Goal: Task Accomplishment & Management: Use online tool/utility

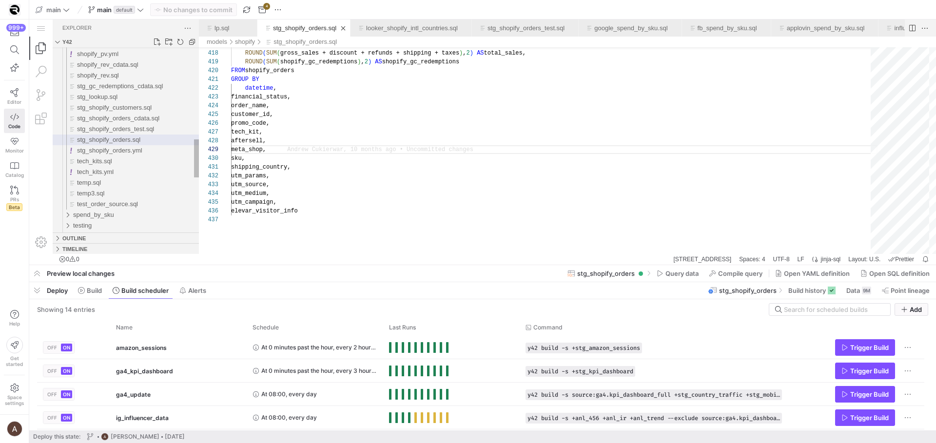
scroll to position [70, 49]
click at [22, 97] on link "Editor" at bounding box center [14, 96] width 21 height 24
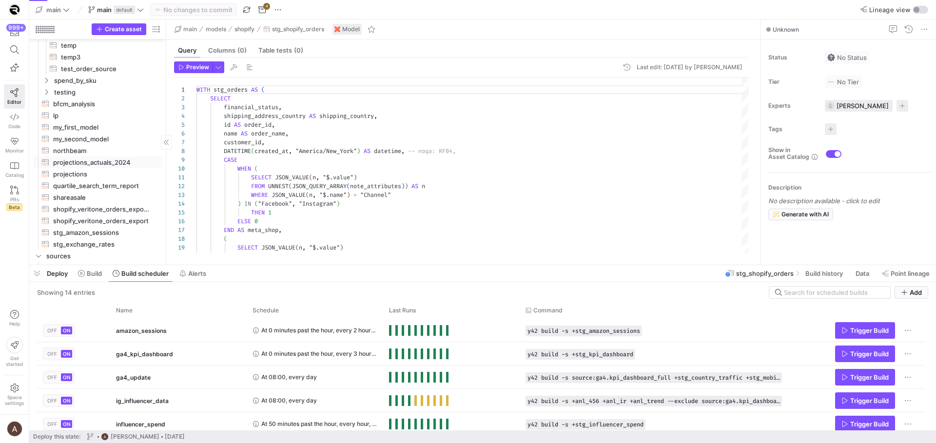
scroll to position [954, 0]
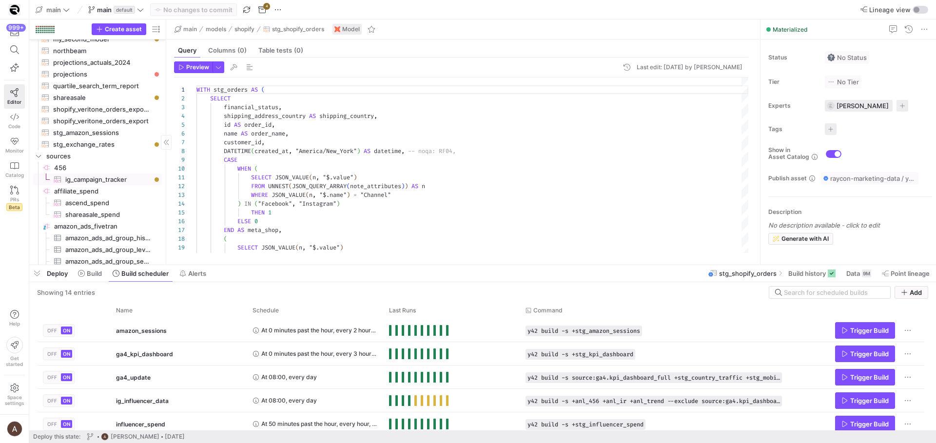
click at [80, 174] on link "ig_campaign_tracker​​​​​​​​​" at bounding box center [97, 180] width 129 height 12
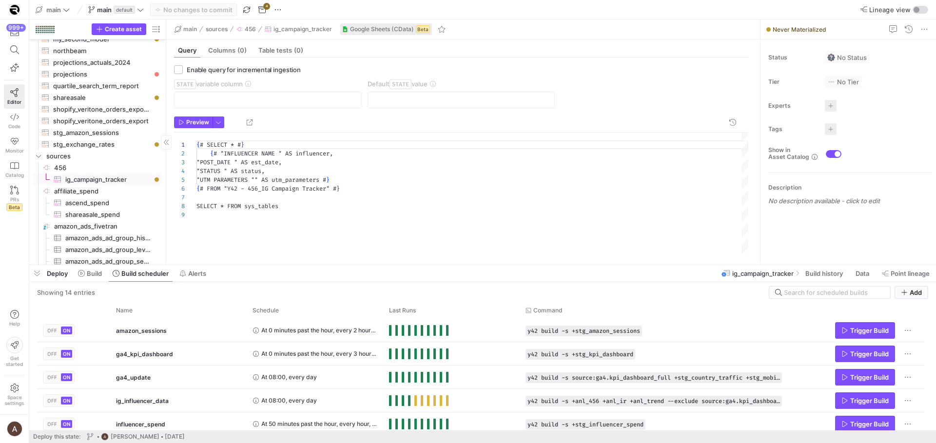
scroll to position [70, 0]
click at [94, 182] on span "ig_campaign_tracker​​​​​​​​​" at bounding box center [107, 179] width 85 height 11
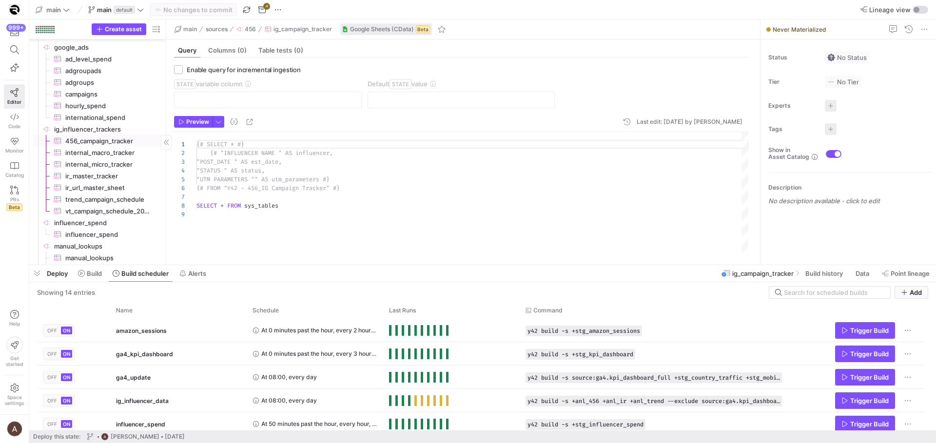
click at [91, 144] on span "456_campaign_tracker​​​​​​​​​" at bounding box center [107, 140] width 85 height 11
type textarea "SELECT "INFLUENCER NAME" AS influencer, "POST DATE" AS est_date, status, produc…"
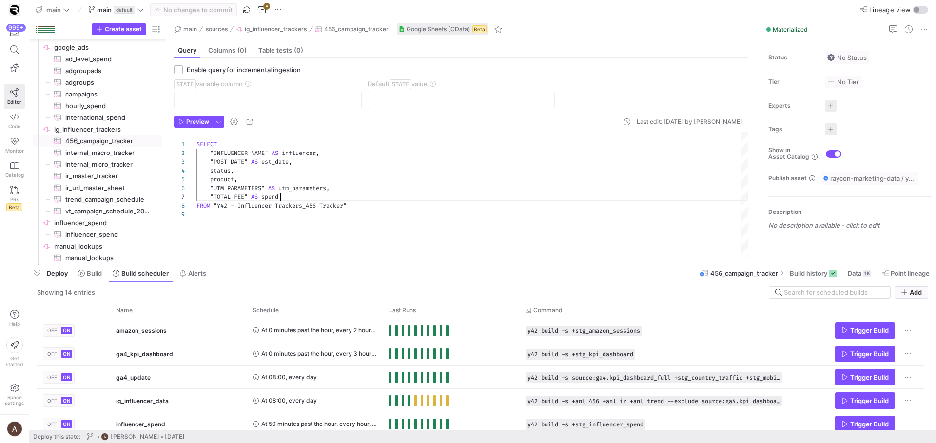
click at [289, 195] on div "SELECT "INFLUENCER NAME" AS influencer , "POST DATE" AS est_date , status , pro…" at bounding box center [472, 194] width 552 height 125
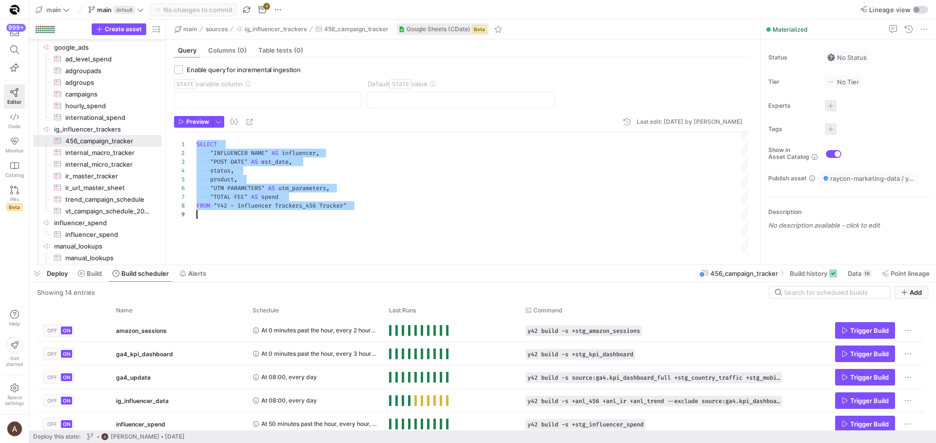
click at [265, 149] on div ""INFLUENCER NAME" AS influencer ," at bounding box center [472, 153] width 552 height 9
click at [311, 182] on div "SELECT "INFLUENCER NAME" AS influencer , "POST DATE" AS est_date , status , pro…" at bounding box center [472, 194] width 552 height 125
